Goal: Book appointment/travel/reservation

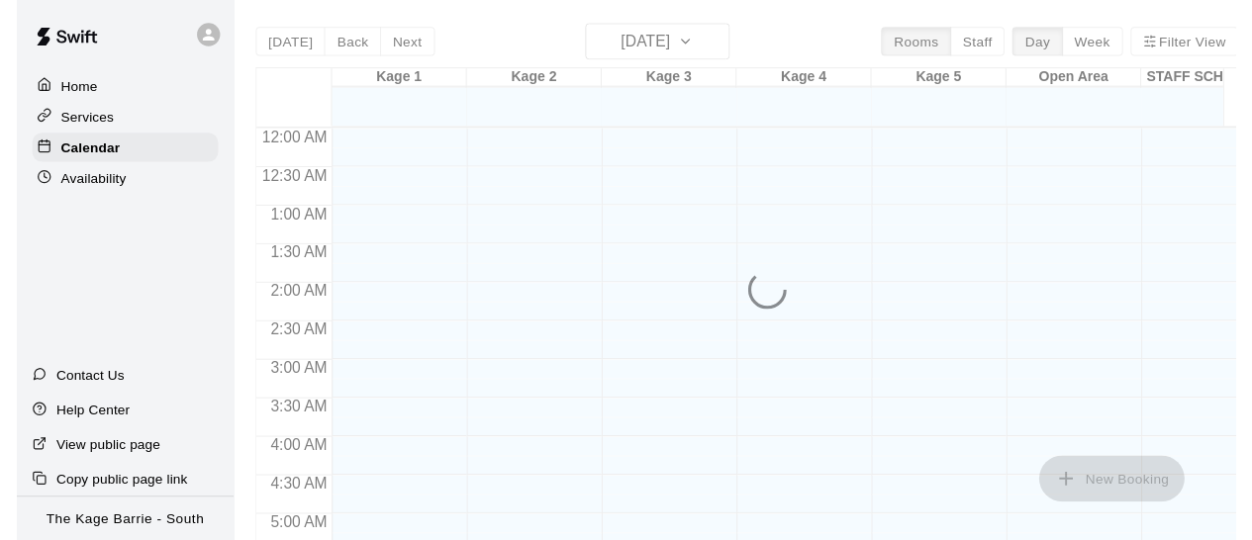
scroll to position [1393, 0]
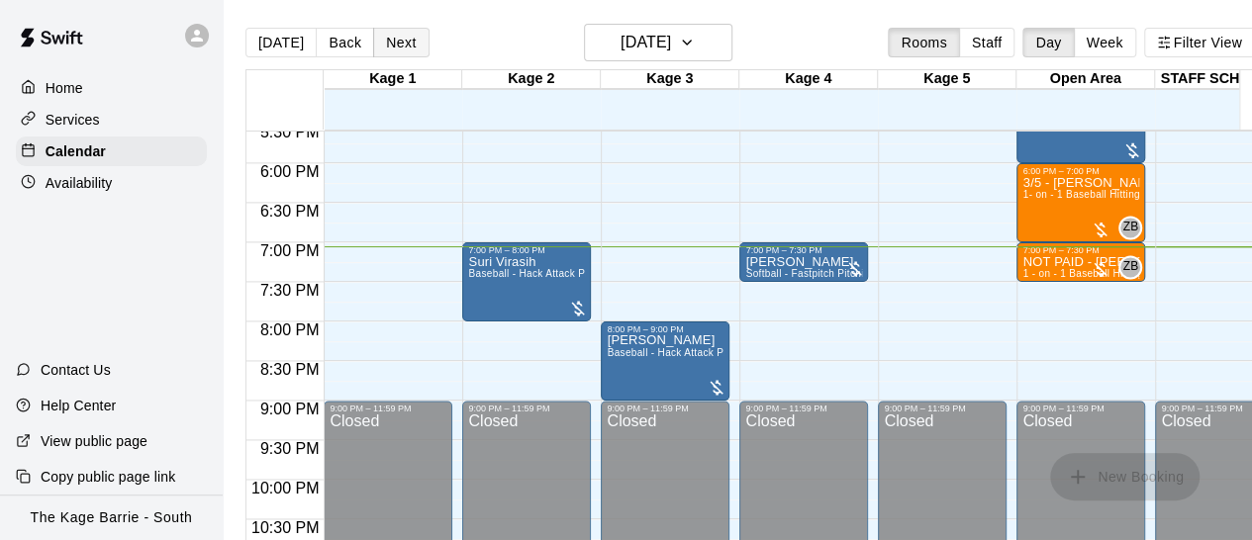
click at [391, 39] on button "Next" at bounding box center [400, 43] width 55 height 30
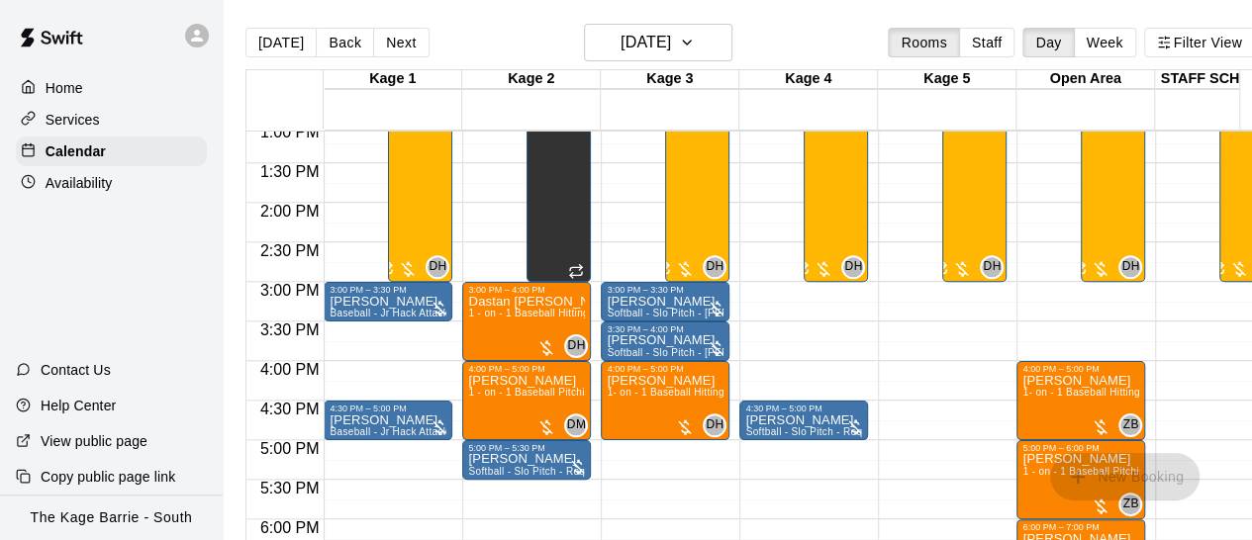
scroll to position [998, 0]
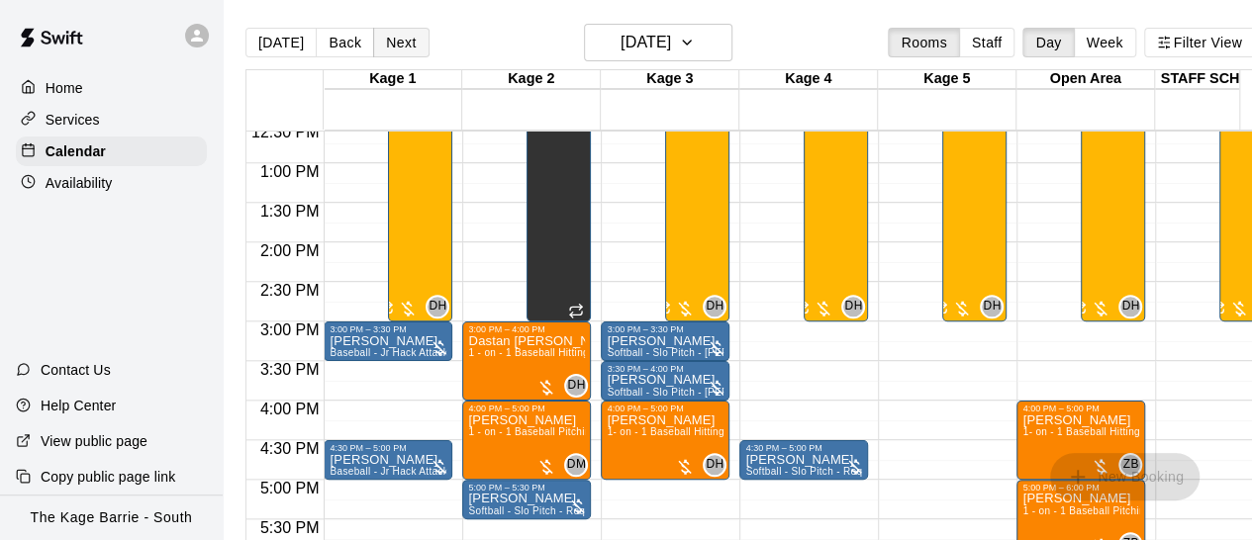
click at [396, 41] on button "Next" at bounding box center [400, 43] width 55 height 30
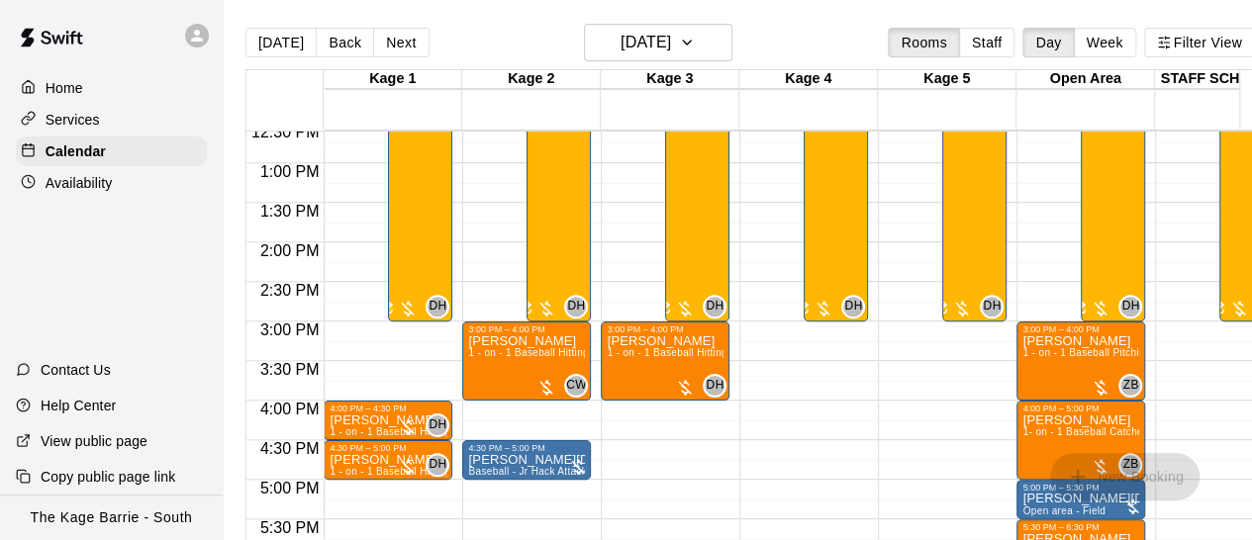
click at [704, 471] on div "12:00 AM – 12:00 PM Closed 3:00 PM – 4:00 PM [PERSON_NAME] 1 - on - 1 Baseball …" at bounding box center [665, 84] width 129 height 1900
click at [397, 37] on button "Next" at bounding box center [400, 43] width 55 height 30
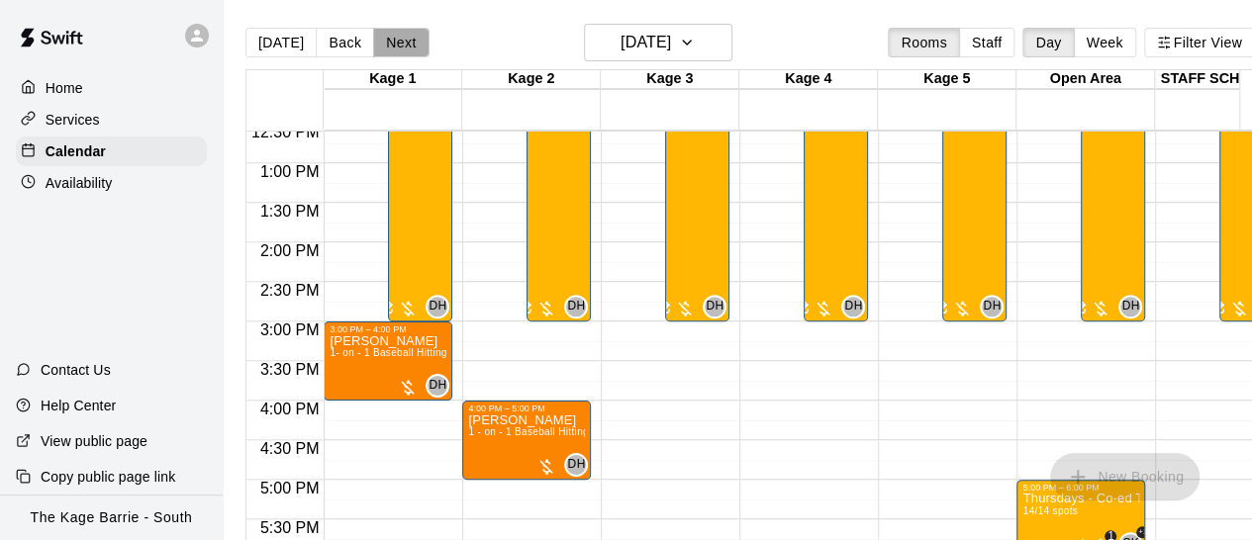
click at [399, 43] on button "Next" at bounding box center [400, 43] width 55 height 30
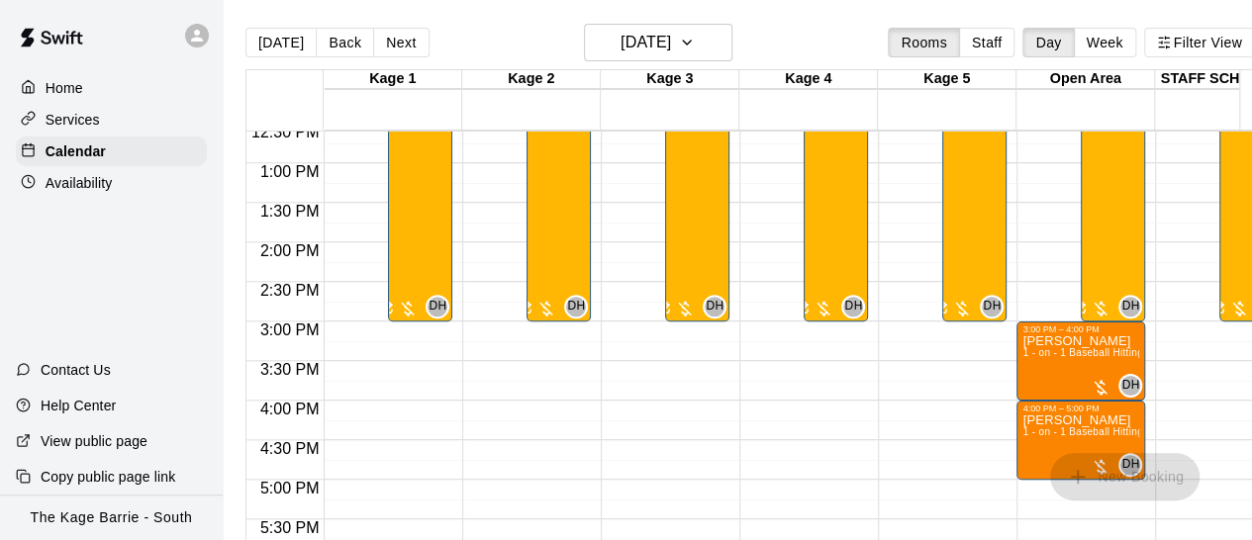
click at [739, 391] on div "12:00 AM – 12:00 PM Closed 7:00 PM – 8:00 PM [PERSON_NAME] HitTrax - Baseball -…" at bounding box center [803, 84] width 129 height 1900
click at [388, 37] on button "Next" at bounding box center [400, 43] width 55 height 30
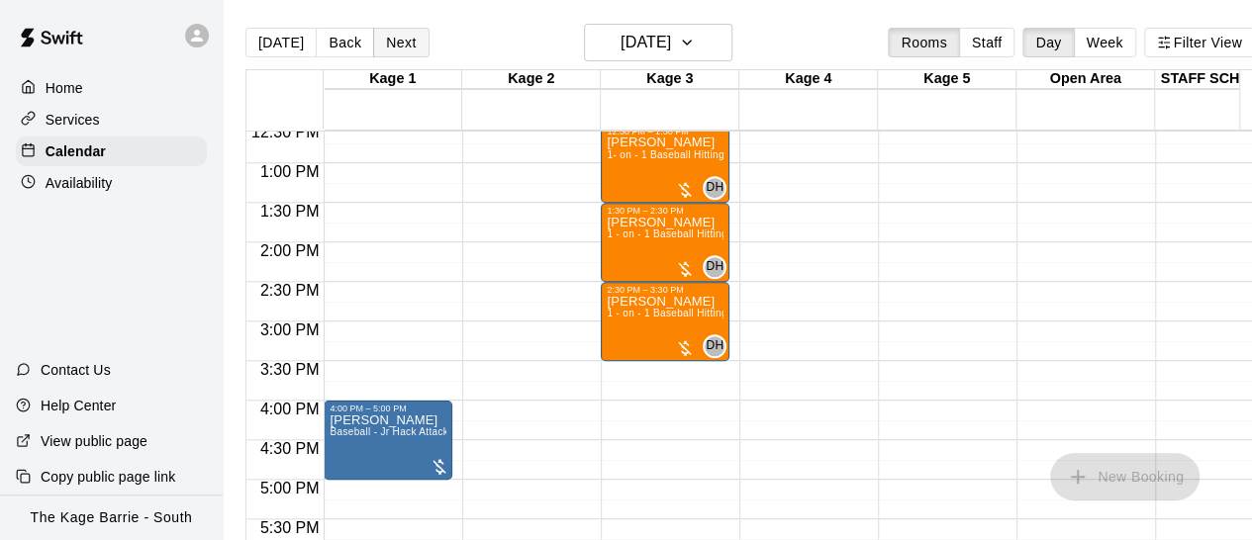
click at [388, 37] on button "Next" at bounding box center [400, 43] width 55 height 30
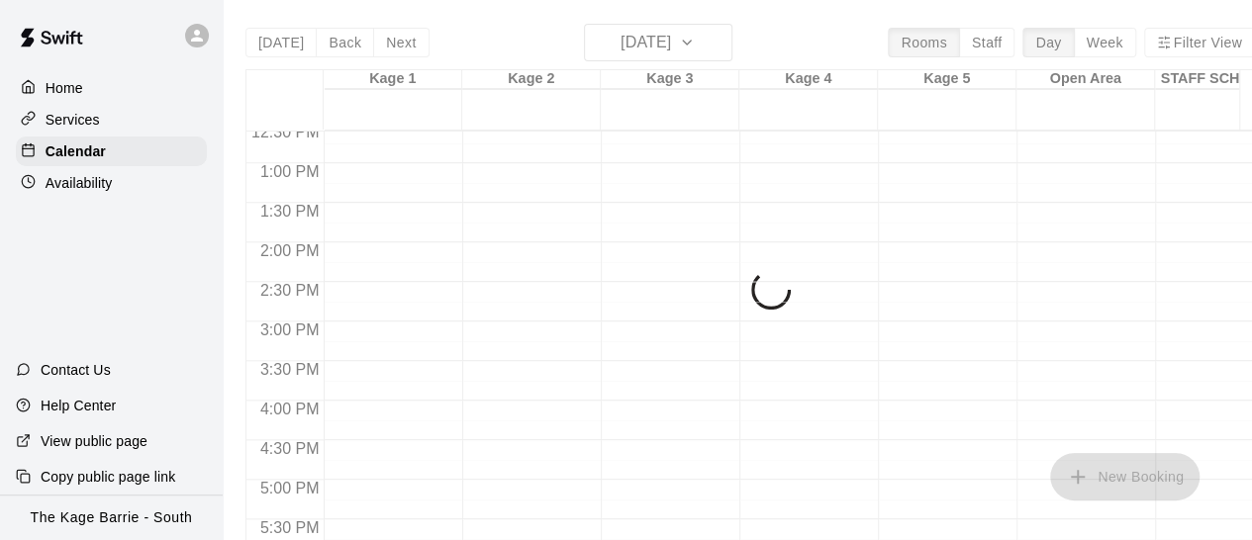
click at [756, 390] on div at bounding box center [803, 84] width 129 height 1900
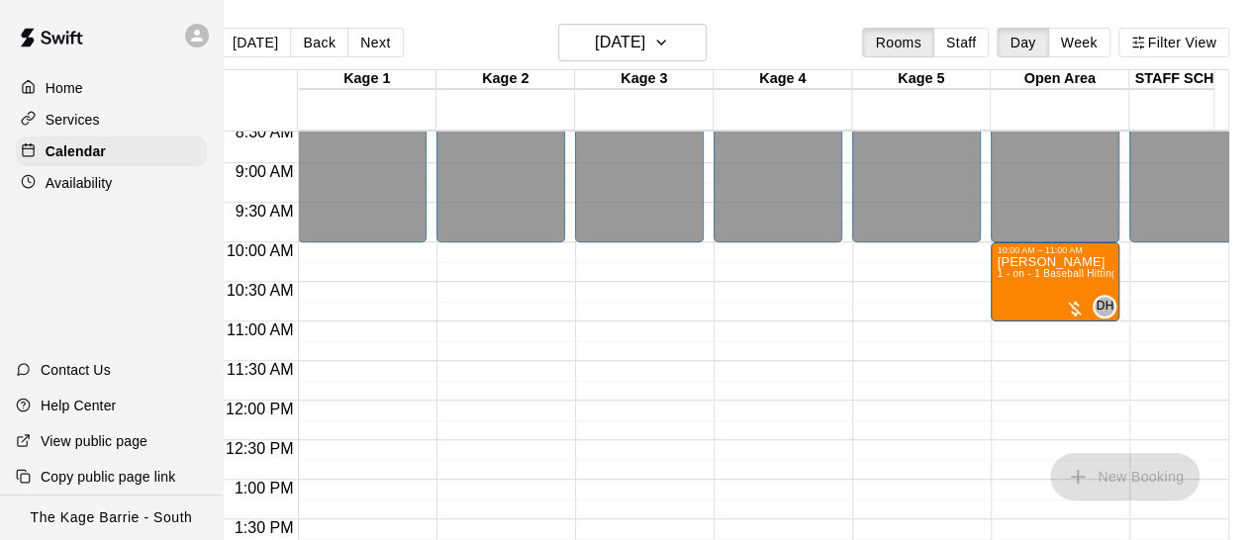
scroll to position [0, 0]
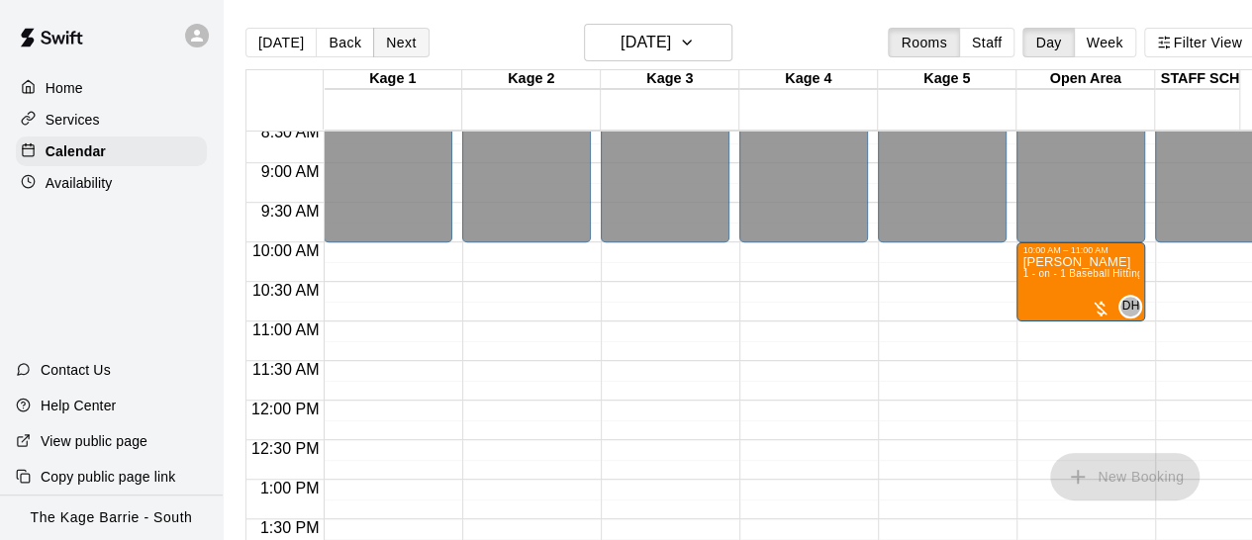
click at [405, 36] on button "Next" at bounding box center [400, 43] width 55 height 30
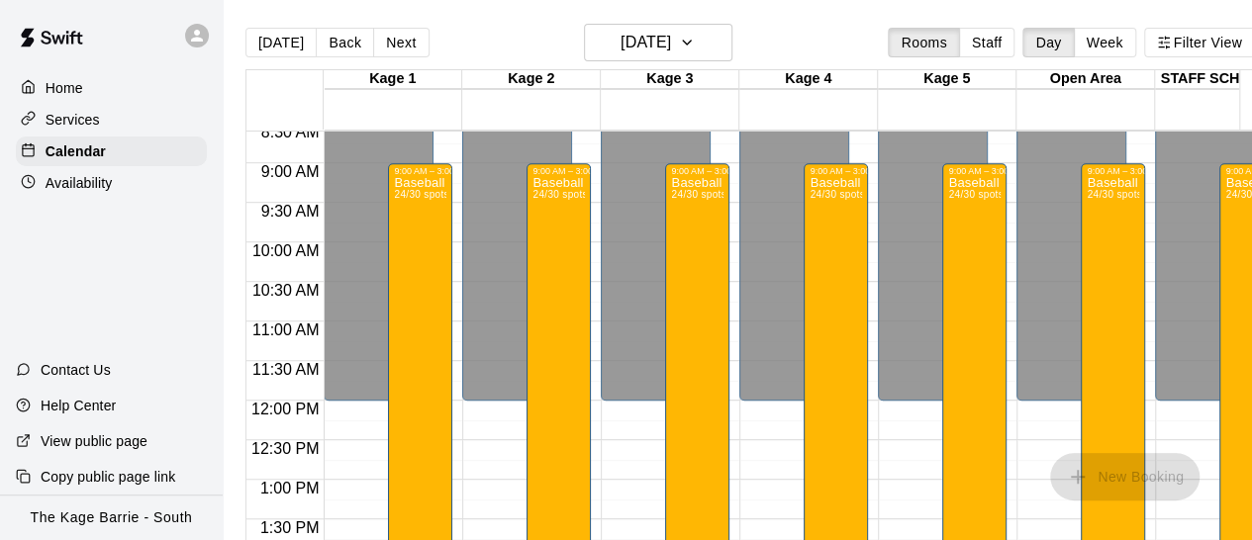
click at [508, 432] on div "12:00 AM – 12:00 PM Closed 3:30 PM – 4:30 PM [PERSON_NAME] 1 - on - 1 Baseball …" at bounding box center [526, 401] width 129 height 1900
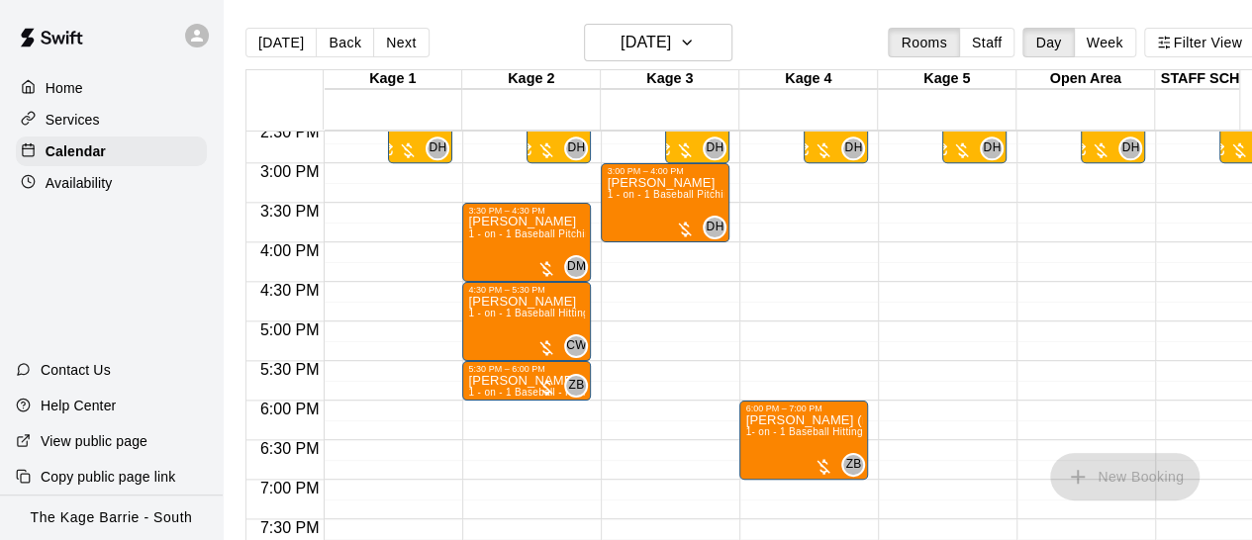
scroll to position [958, 0]
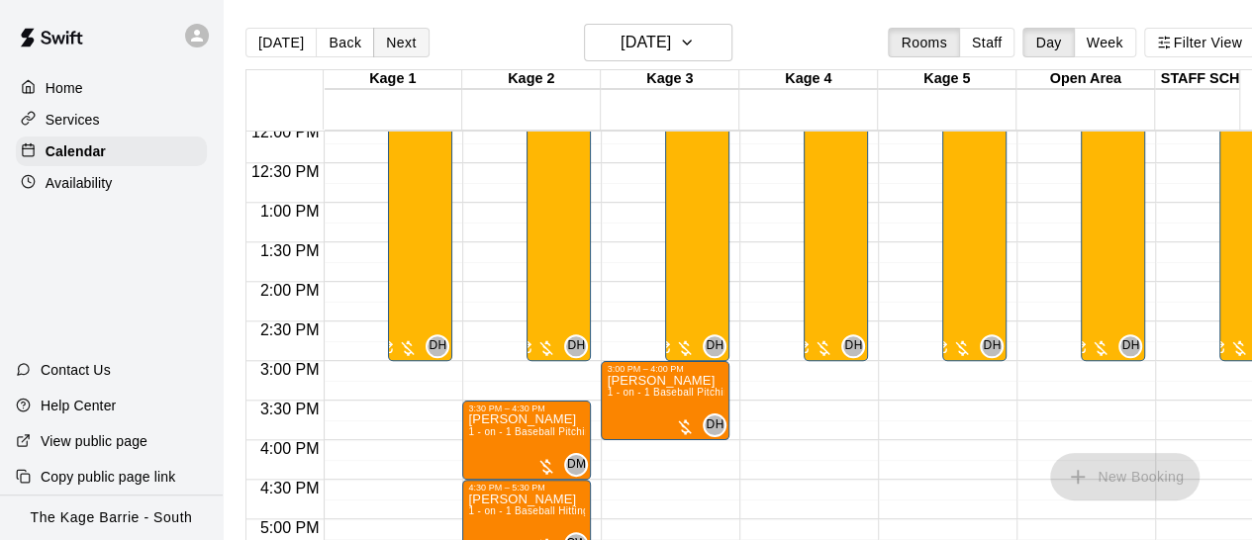
click at [389, 46] on button "Next" at bounding box center [400, 43] width 55 height 30
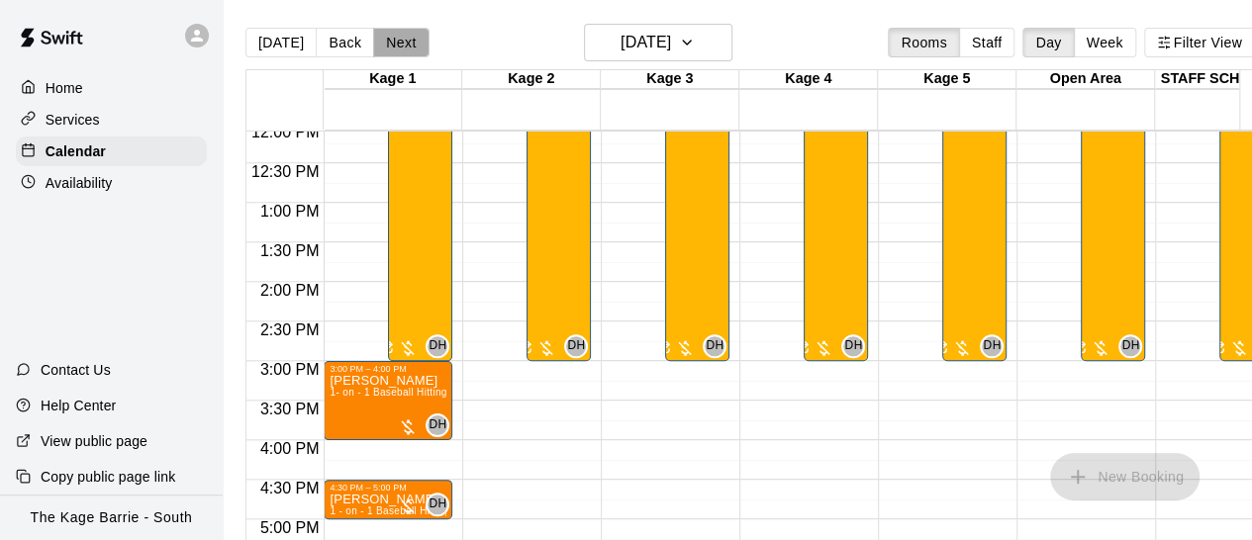
click at [392, 45] on button "Next" at bounding box center [400, 43] width 55 height 30
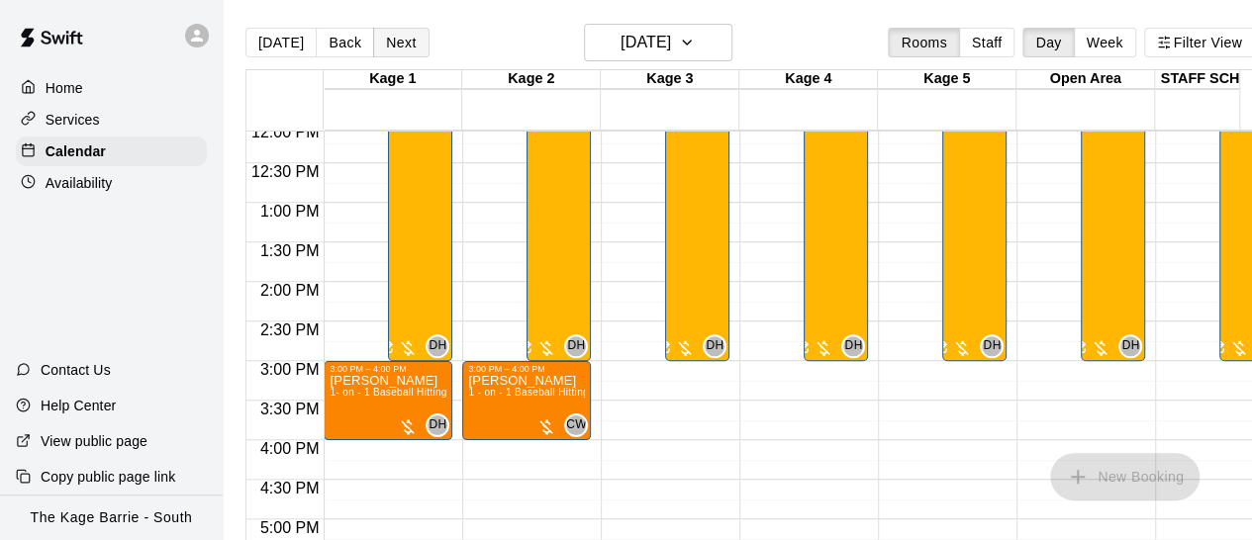
click at [392, 48] on button "Next" at bounding box center [400, 43] width 55 height 30
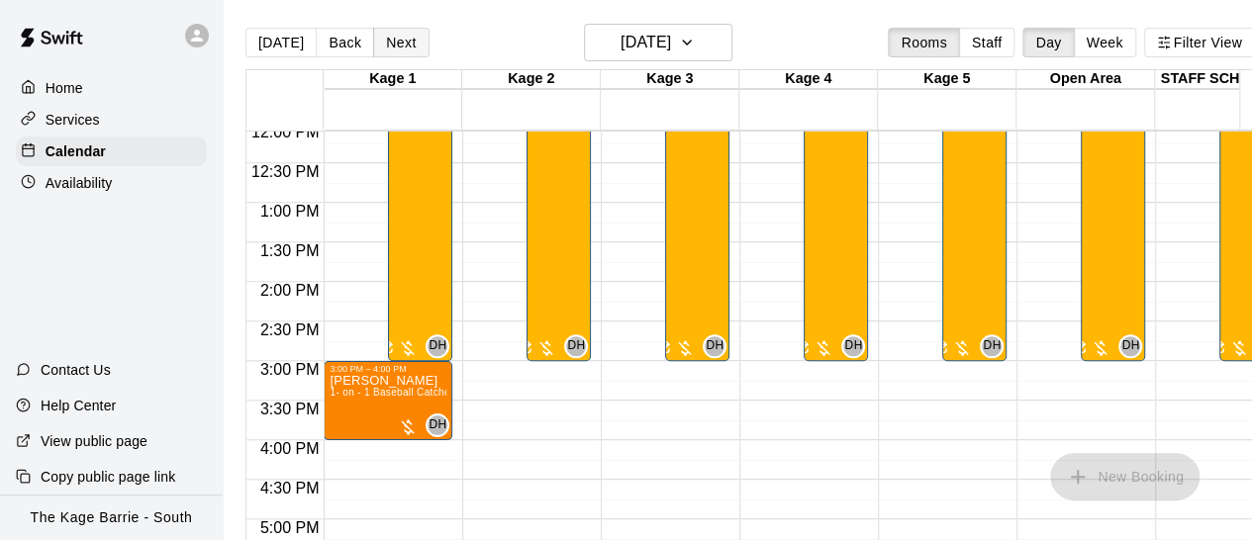
click at [392, 48] on button "Next" at bounding box center [400, 43] width 55 height 30
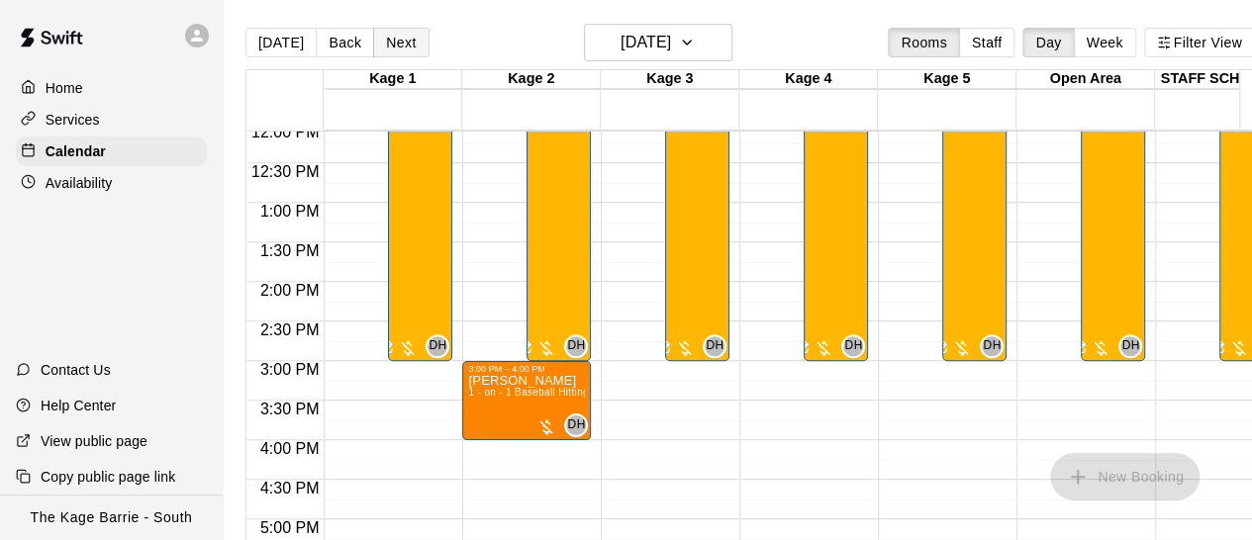
click at [392, 48] on button "Next" at bounding box center [400, 43] width 55 height 30
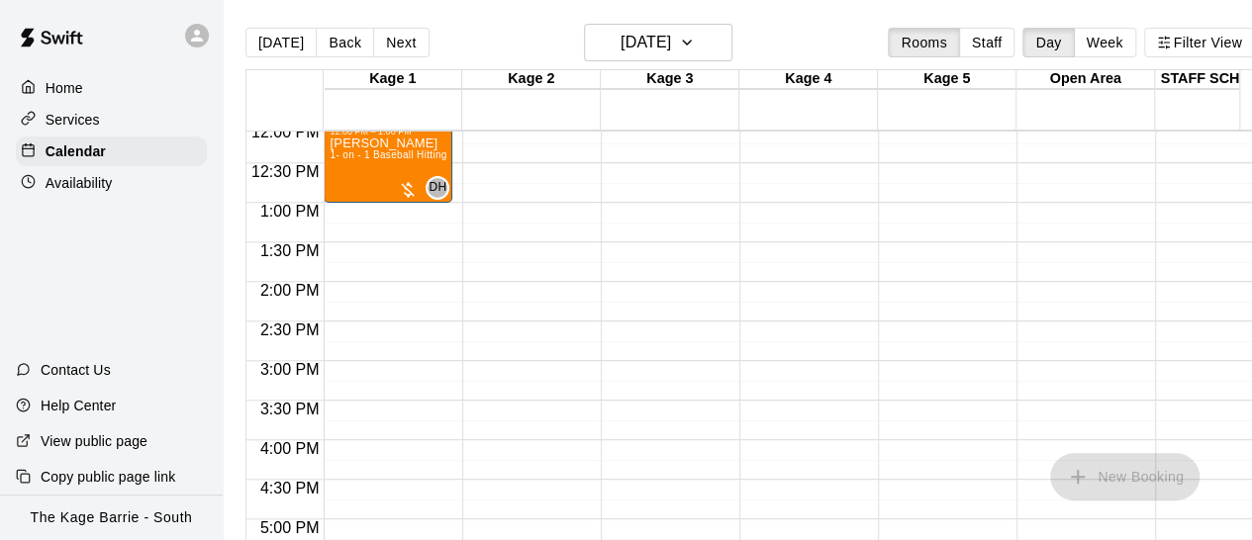
click at [507, 267] on div "12:00 AM – 10:00 AM Closed 6:00 PM – 11:59 PM Closed" at bounding box center [526, 124] width 129 height 1900
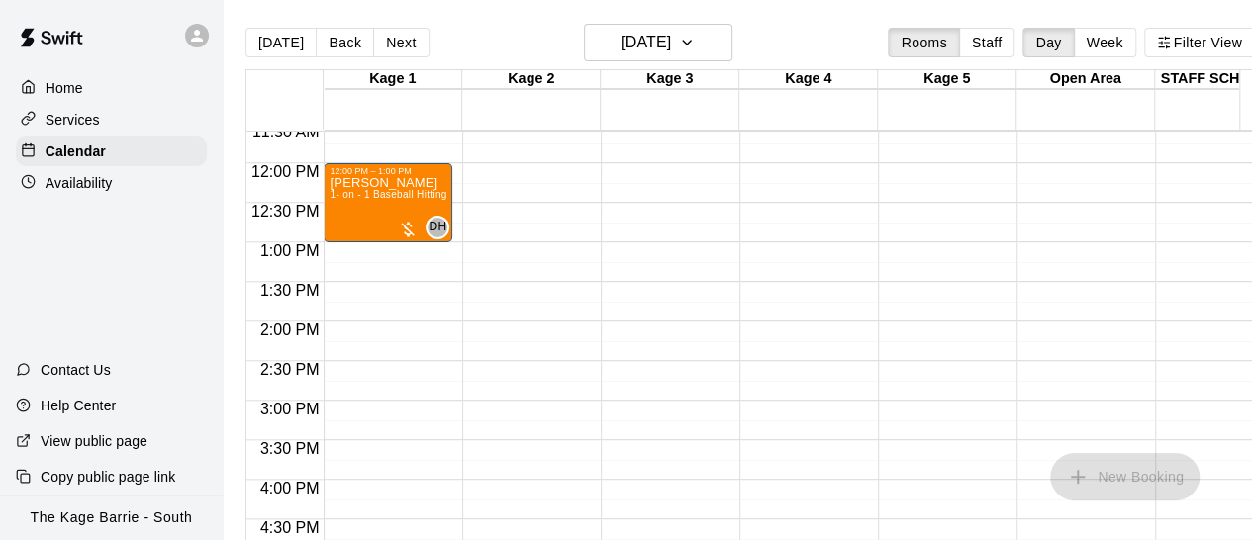
scroll to position [681, 0]
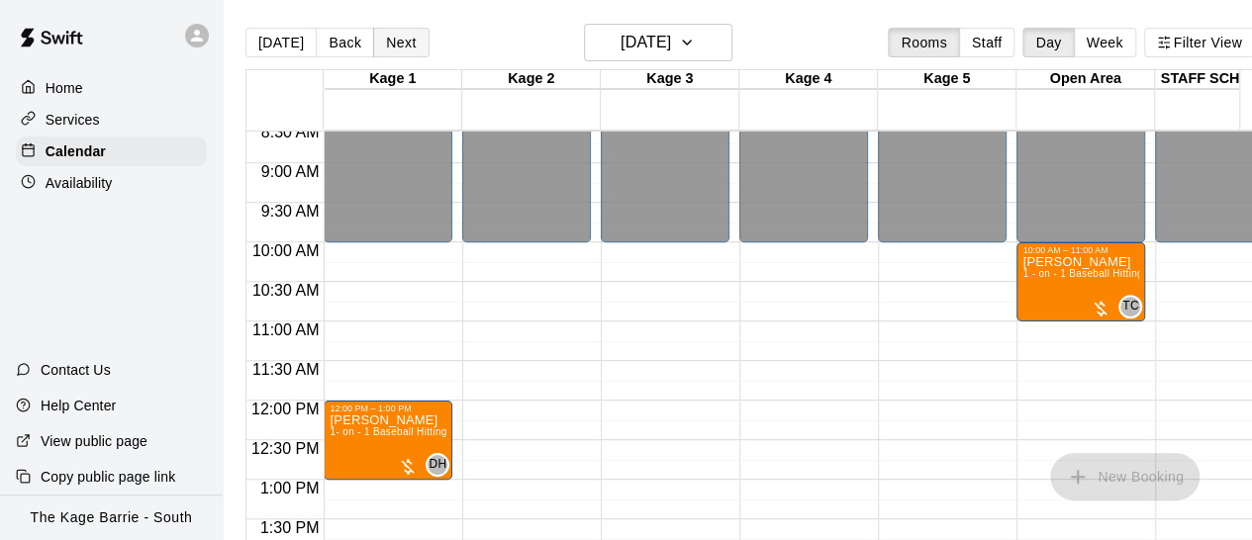
click at [397, 38] on button "Next" at bounding box center [400, 43] width 55 height 30
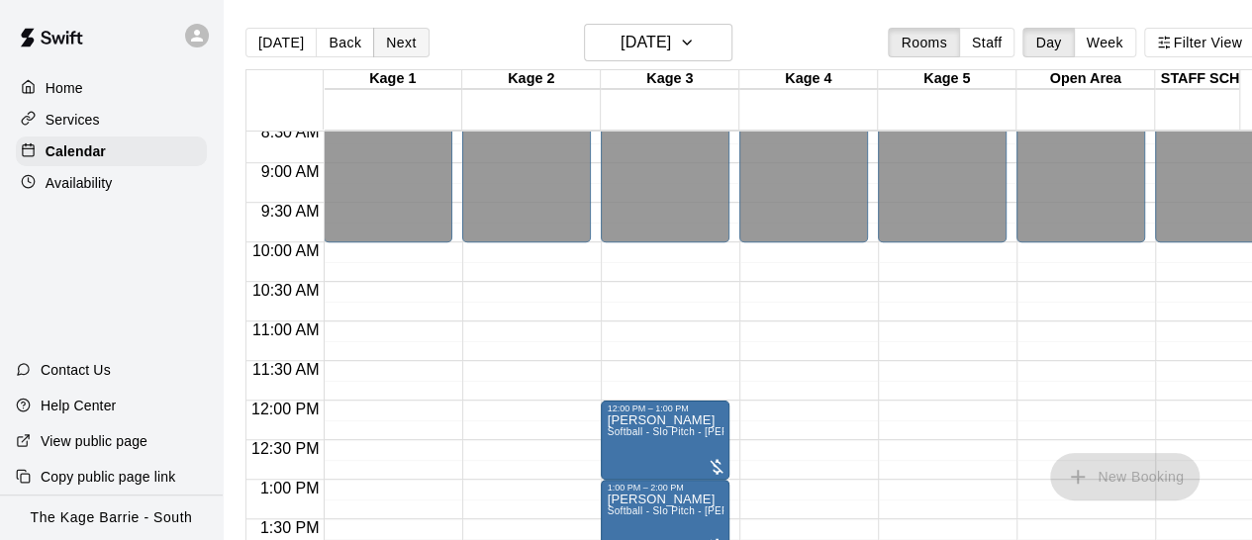
click at [410, 43] on button "Next" at bounding box center [400, 43] width 55 height 30
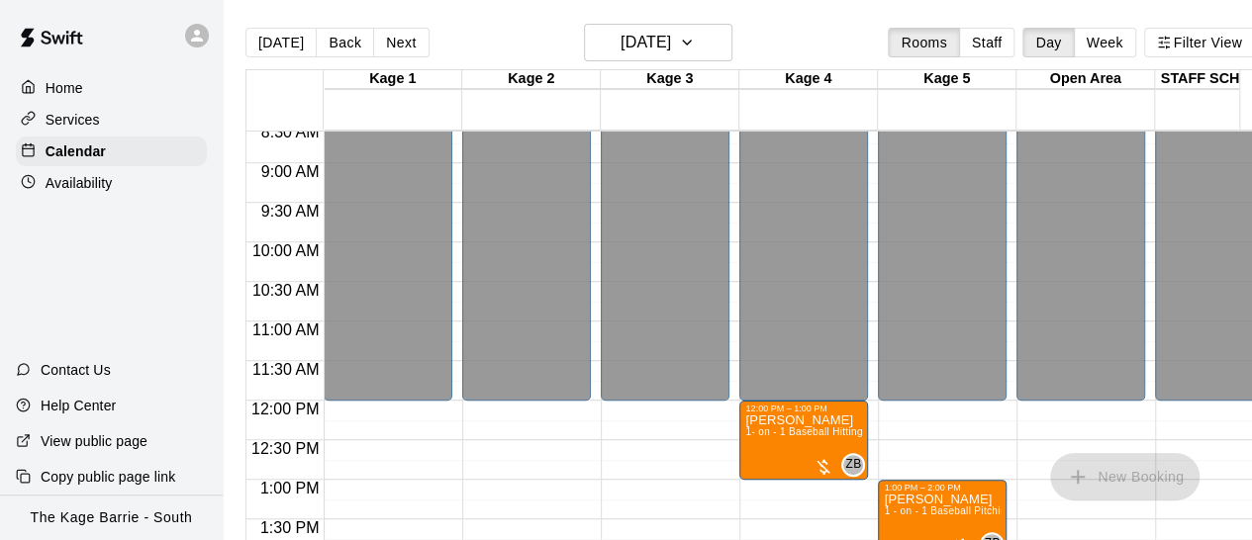
click at [689, 478] on div "12:00 AM – 12:00 PM Closed 9:00 PM – 11:59 PM Closed" at bounding box center [665, 401] width 129 height 1900
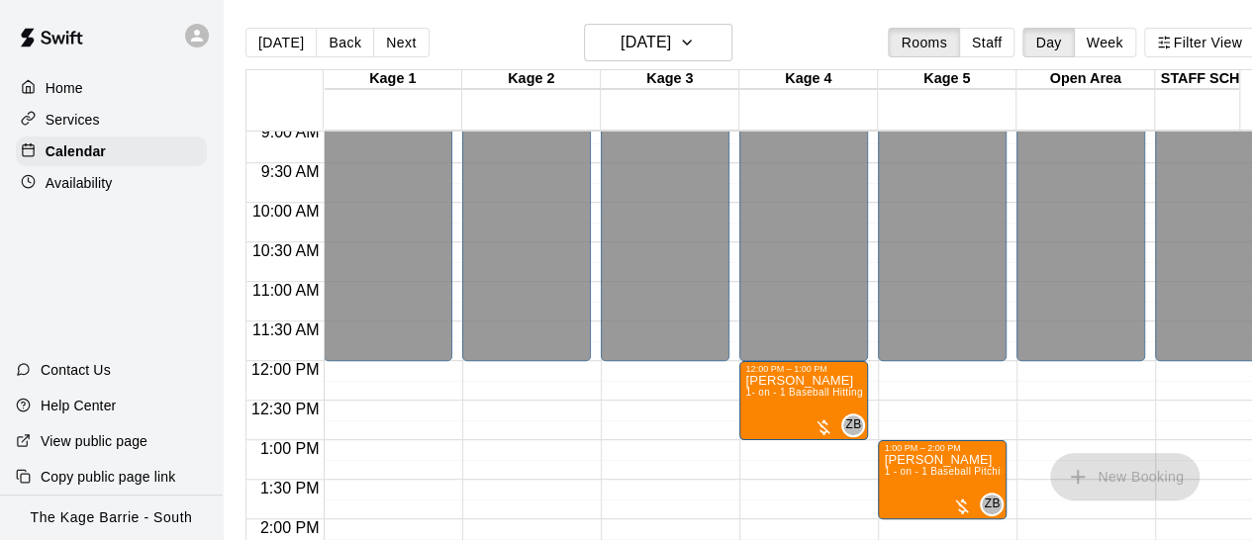
scroll to position [918, 0]
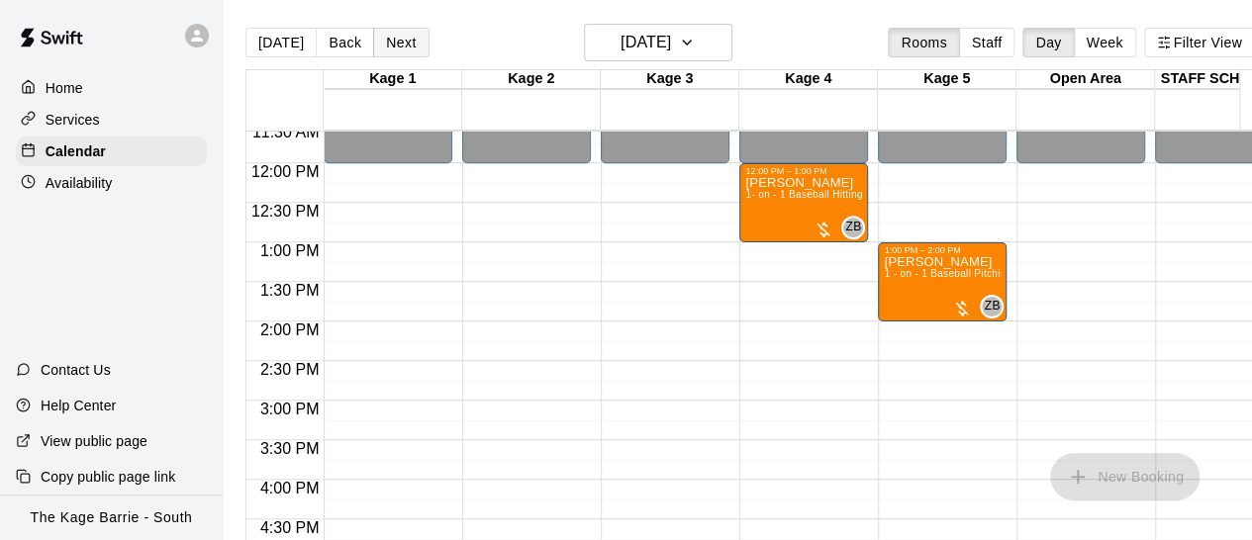
click at [410, 42] on button "Next" at bounding box center [400, 43] width 55 height 30
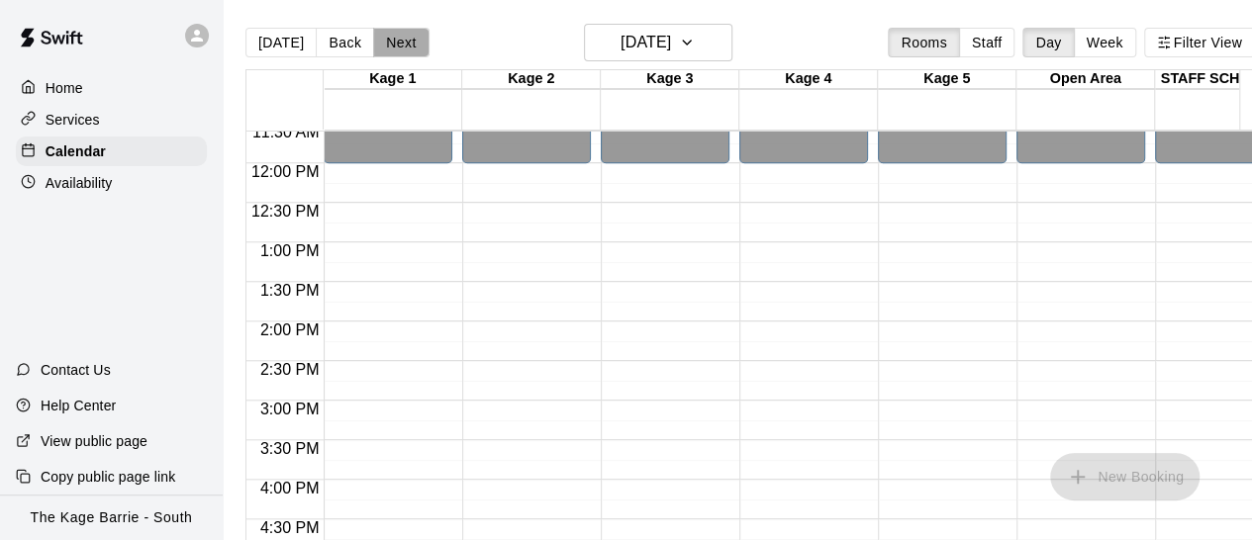
click at [410, 42] on button "Next" at bounding box center [400, 43] width 55 height 30
